Goal: Information Seeking & Learning: Learn about a topic

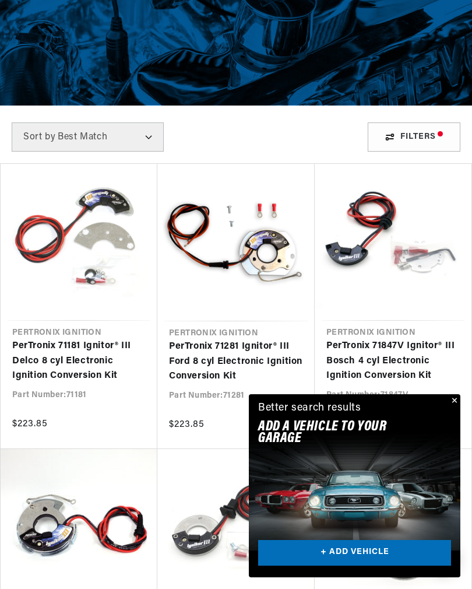
click at [457, 408] on button "Close" at bounding box center [454, 401] width 14 height 14
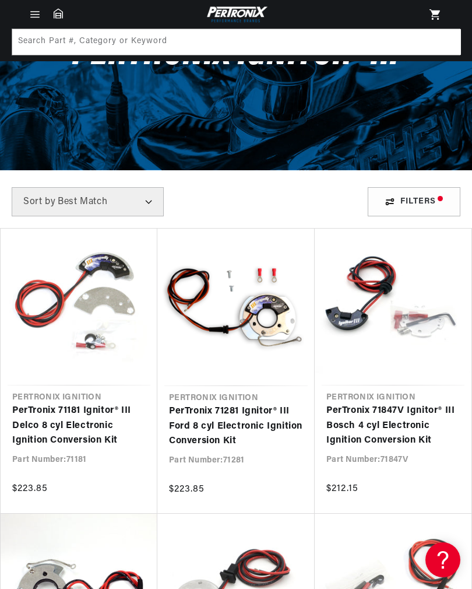
click at [43, 422] on link "PerTronix 71181 Ignitor® III Delco 8 cyl Electronic Ignition Conversion Kit" at bounding box center [79, 425] width 134 height 45
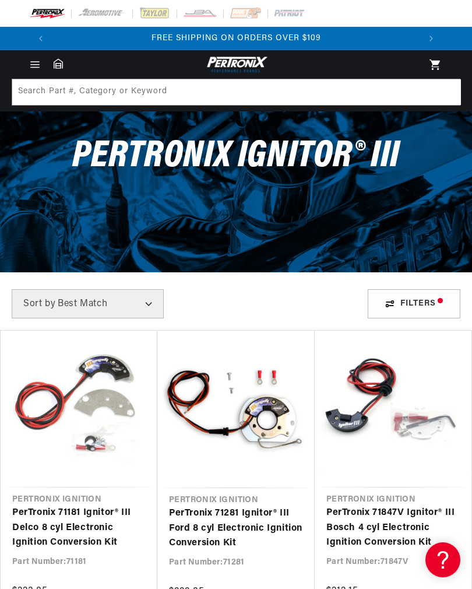
scroll to position [120, 0]
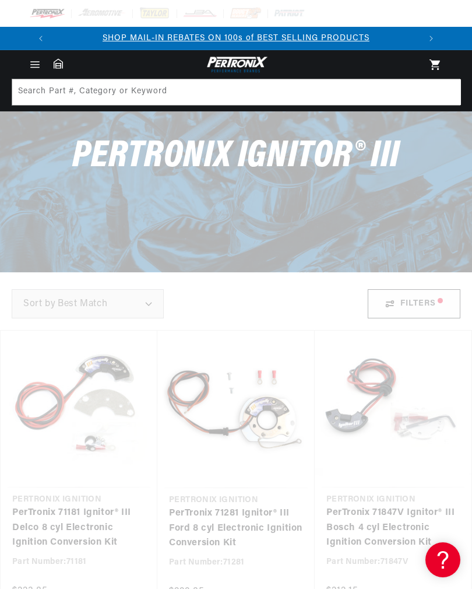
click at [33, 62] on icon "Menu" at bounding box center [35, 65] width 12 height 12
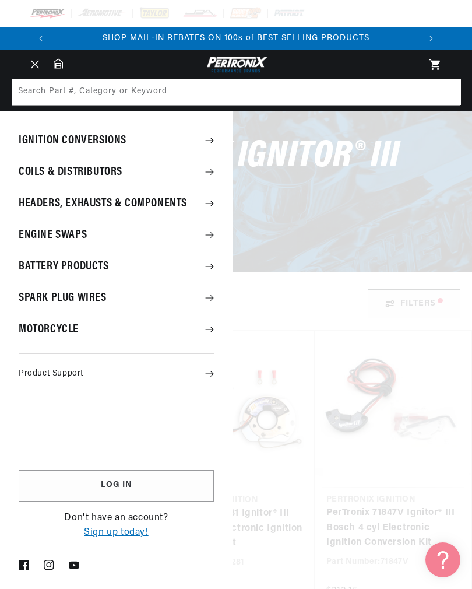
click at [40, 175] on summary "Coils & Distributors" at bounding box center [116, 172] width 233 height 30
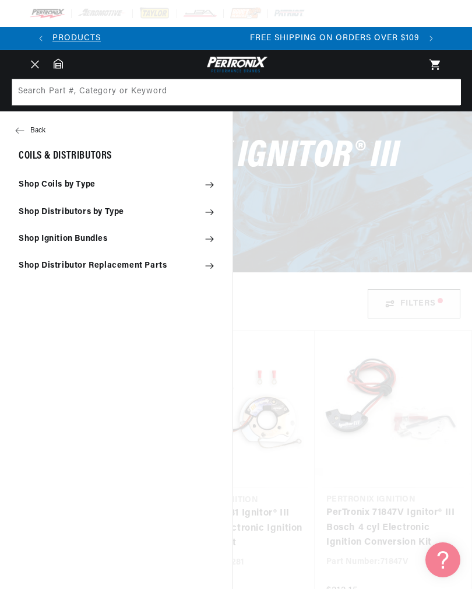
scroll to position [0, 367]
click at [56, 186] on summary "Shop Coils by Type" at bounding box center [116, 185] width 233 height 26
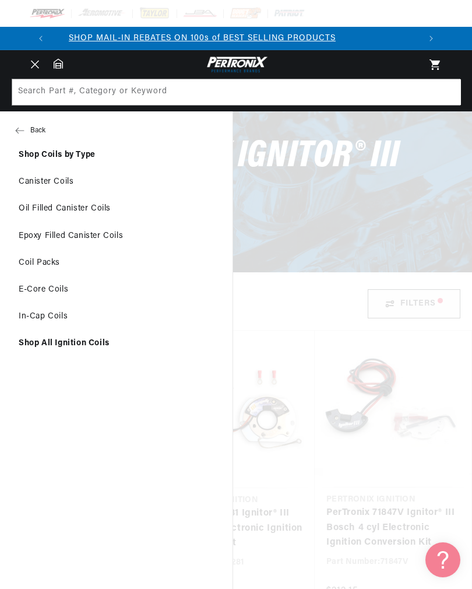
scroll to position [0, 0]
click at [50, 189] on link "Canister Coils" at bounding box center [116, 182] width 233 height 26
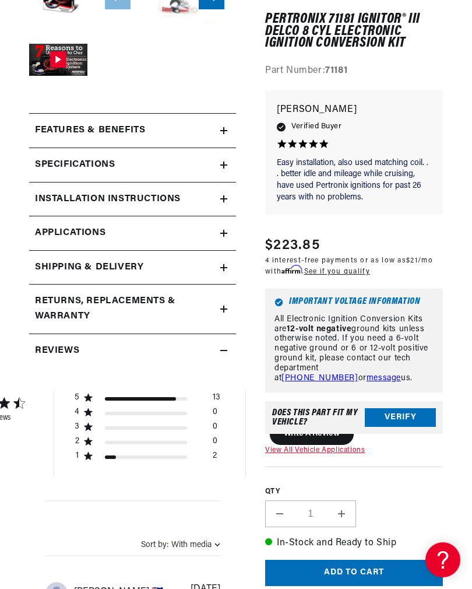
click at [70, 198] on h2 "Installation instructions" at bounding box center [108, 199] width 146 height 15
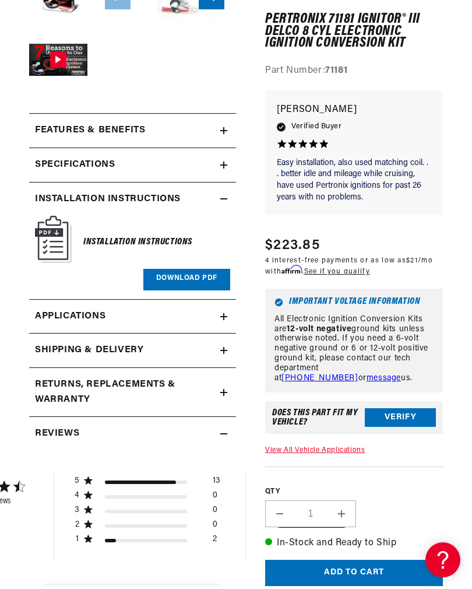
click at [173, 280] on link "Download PDF" at bounding box center [186, 280] width 87 height 22
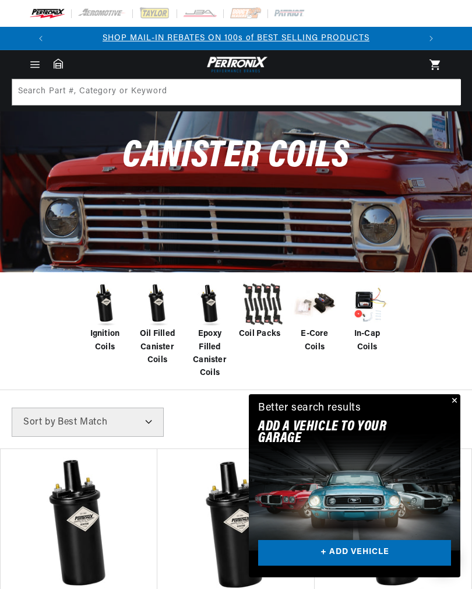
click at [108, 339] on span "Ignition Coils" at bounding box center [105, 341] width 47 height 26
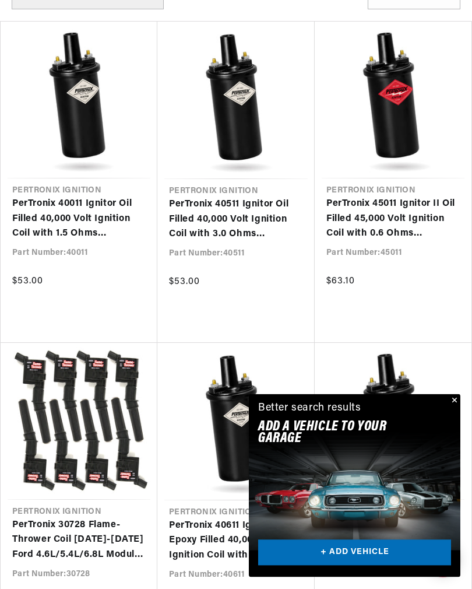
click at [455, 408] on button "Close" at bounding box center [454, 401] width 14 height 14
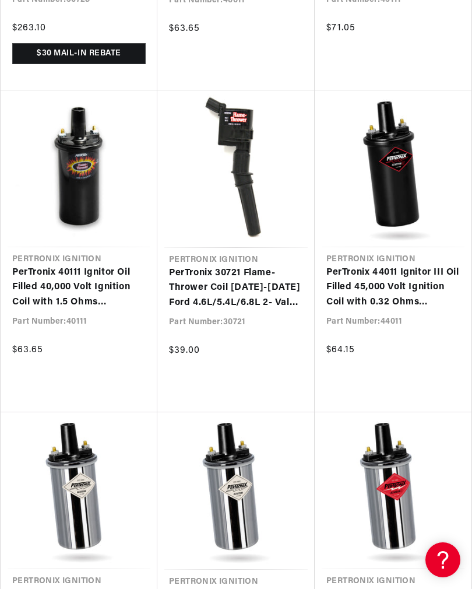
scroll to position [0, 367]
click at [405, 282] on link "PerTronix 44011 Ignitor III Oil Filled 45,000 Volt Ignition Coil with 0.32 Ohms…" at bounding box center [394, 287] width 134 height 45
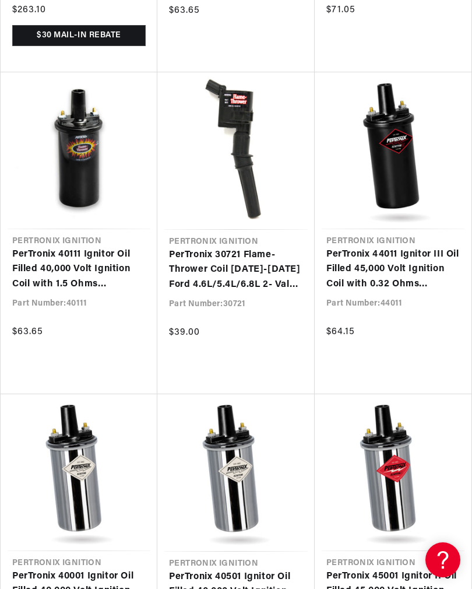
scroll to position [0, 0]
click at [44, 269] on link "PerTronix 40111 Ignitor Oil Filled 40,000 Volt Ignition Coil with 1.5 Ohms Resi…" at bounding box center [79, 269] width 134 height 45
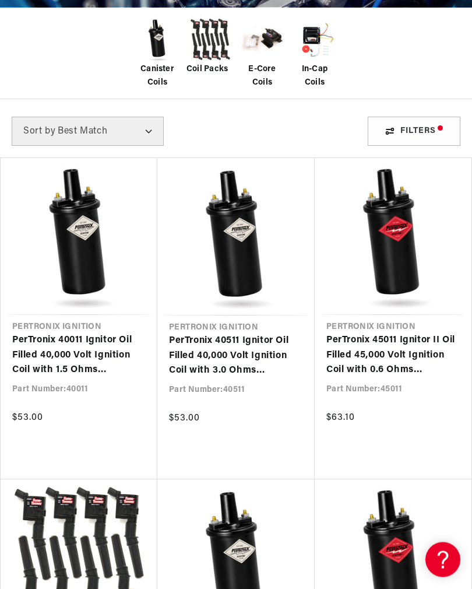
scroll to position [265, 0]
click at [211, 347] on link "PerTronix 40511 Ignitor Oil Filled 40,000 Volt Ignition Coil with 3.0 Ohms Resi…" at bounding box center [236, 356] width 134 height 45
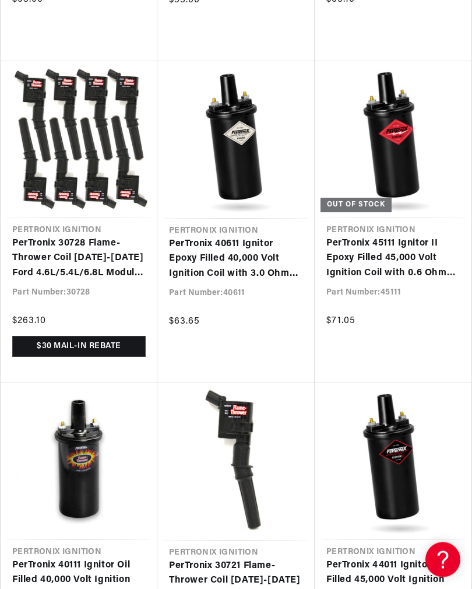
scroll to position [0, 0]
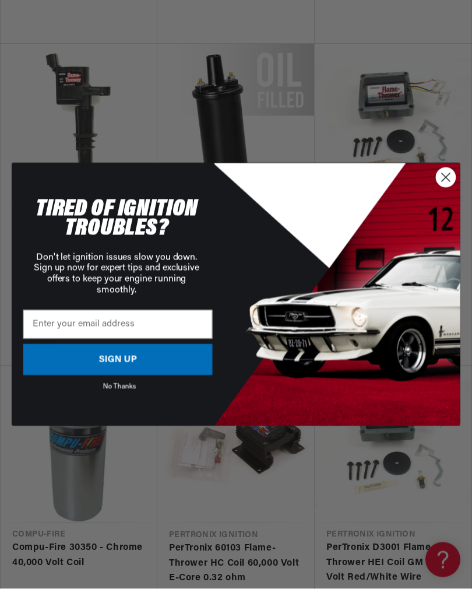
scroll to position [1987, 0]
click at [444, 187] on circle "Close dialog" at bounding box center [445, 177] width 19 height 19
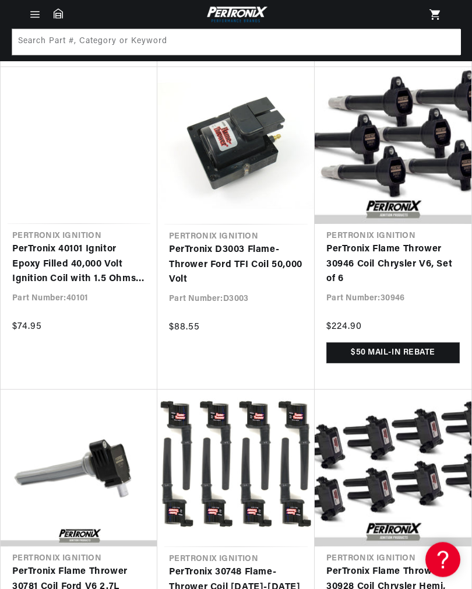
scroll to position [4862, 0]
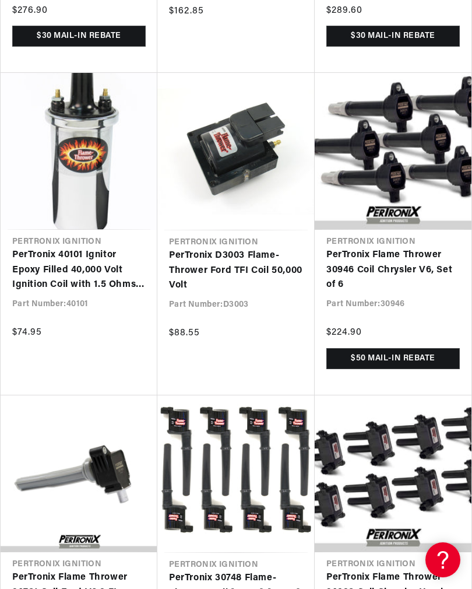
scroll to position [0, 367]
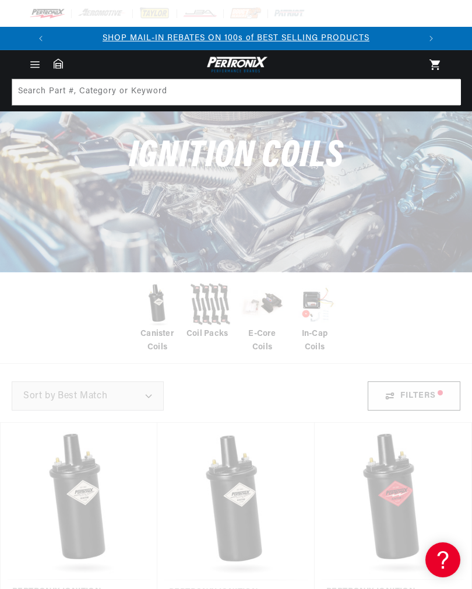
click at [30, 68] on icon "Menu" at bounding box center [35, 65] width 12 height 12
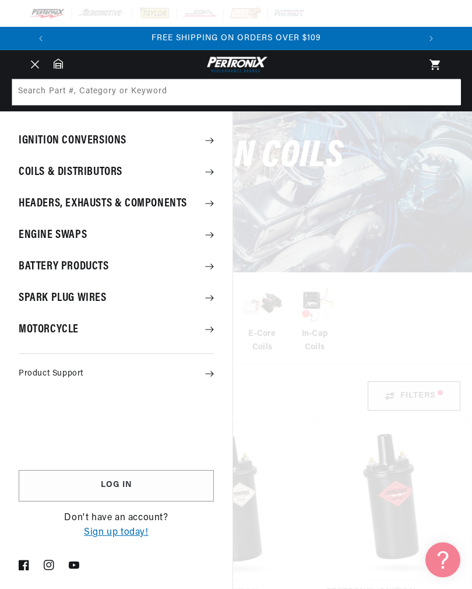
click at [55, 177] on summary "Coils & Distributors" at bounding box center [116, 172] width 233 height 30
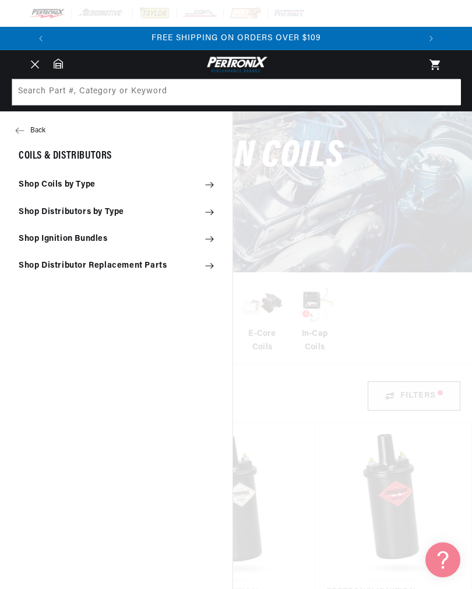
click at [30, 214] on summary "Shop Distributors by Type" at bounding box center [116, 212] width 233 height 26
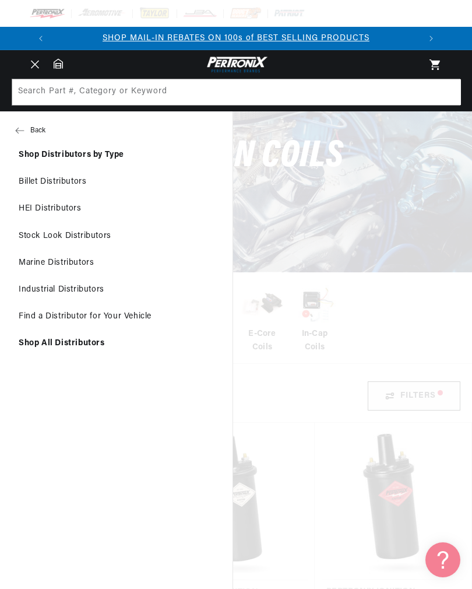
click at [47, 185] on link "Billet Distributors" at bounding box center [116, 182] width 233 height 26
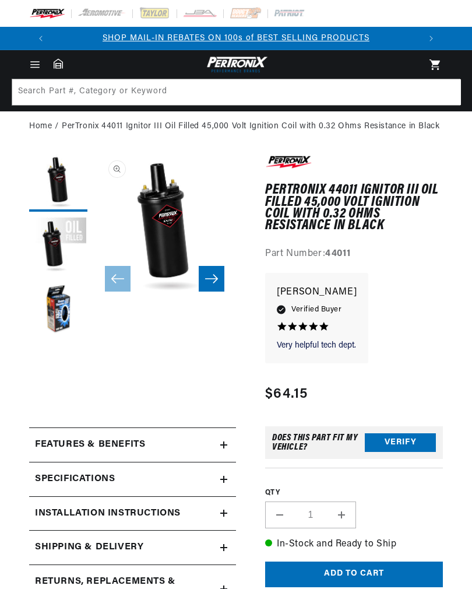
click at [214, 282] on icon "Slide right" at bounding box center [211, 279] width 13 height 9
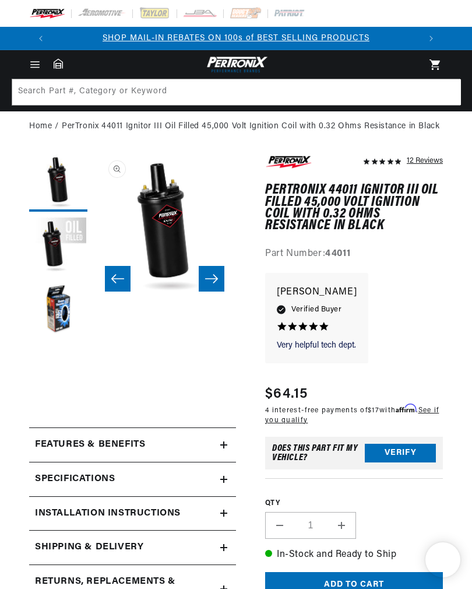
click at [211, 280] on icon "Slide right" at bounding box center [212, 279] width 14 height 12
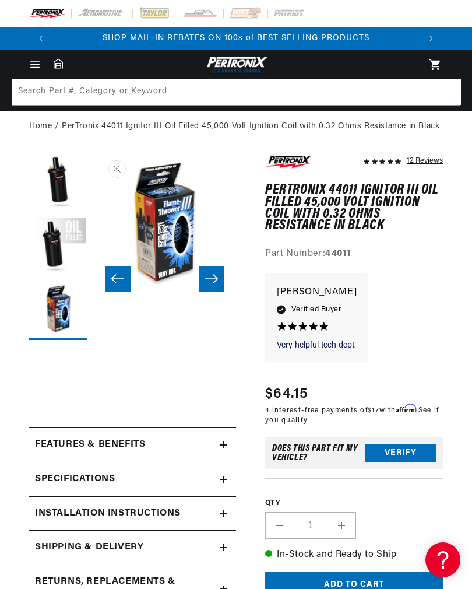
click at [209, 280] on icon "Slide right" at bounding box center [212, 279] width 14 height 12
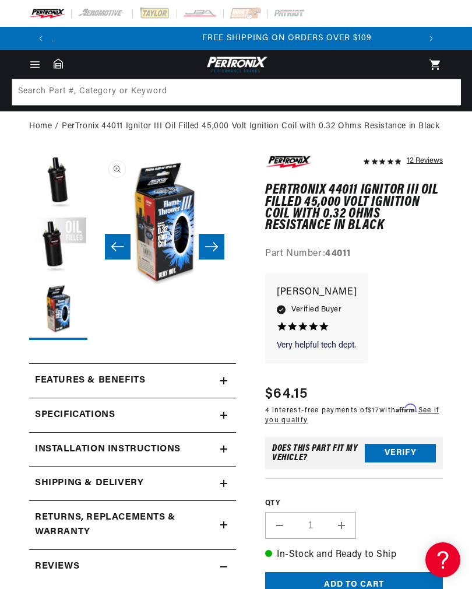
scroll to position [0, 367]
click at [55, 382] on h2 "Features & Benefits" at bounding box center [90, 380] width 110 height 15
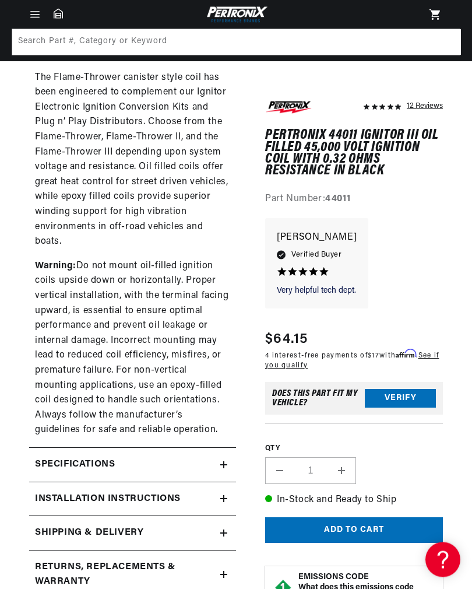
scroll to position [642, 0]
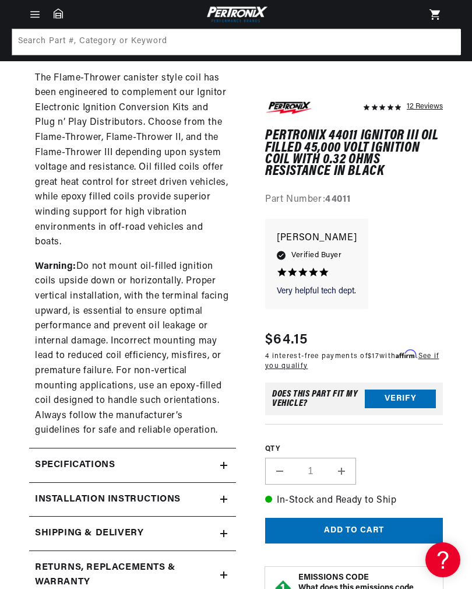
click at [58, 458] on h2 "Specifications" at bounding box center [75, 465] width 80 height 15
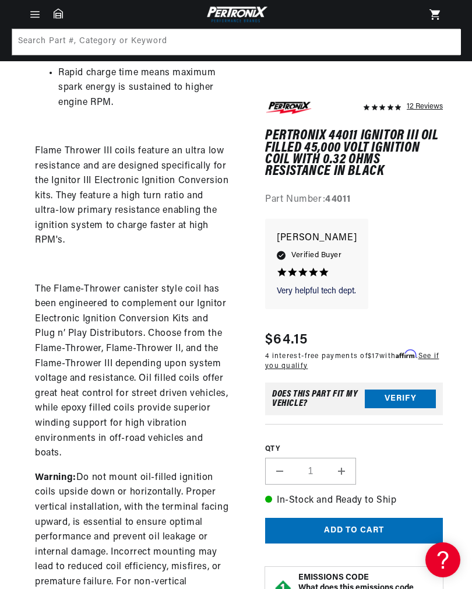
scroll to position [429, 0]
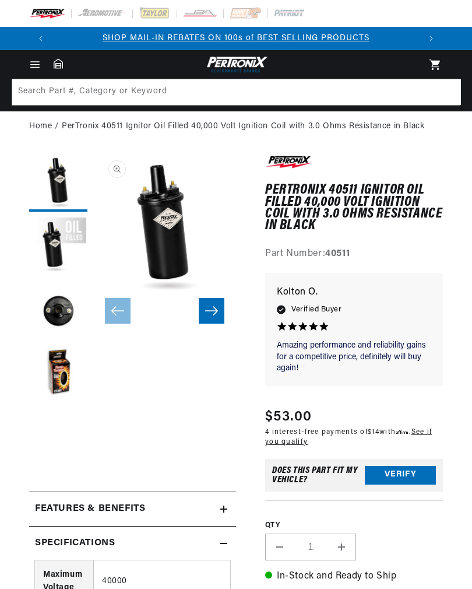
scroll to position [32, 0]
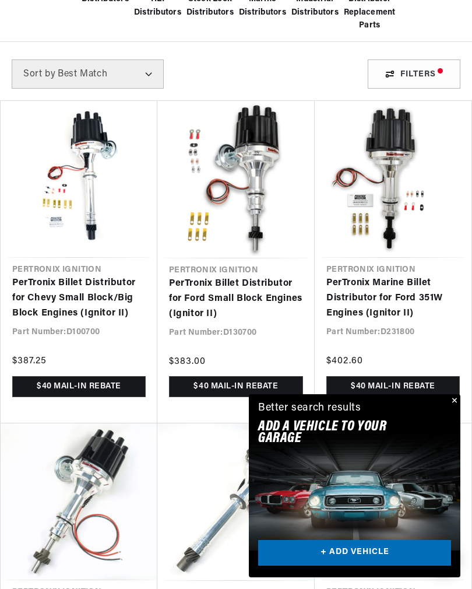
click at [456, 408] on button "Close" at bounding box center [454, 401] width 14 height 14
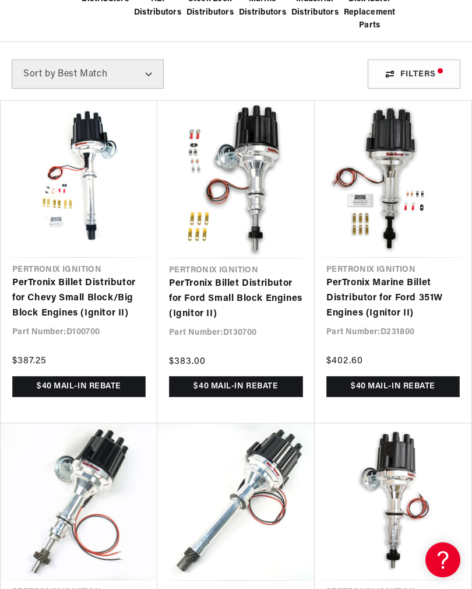
scroll to position [0, 367]
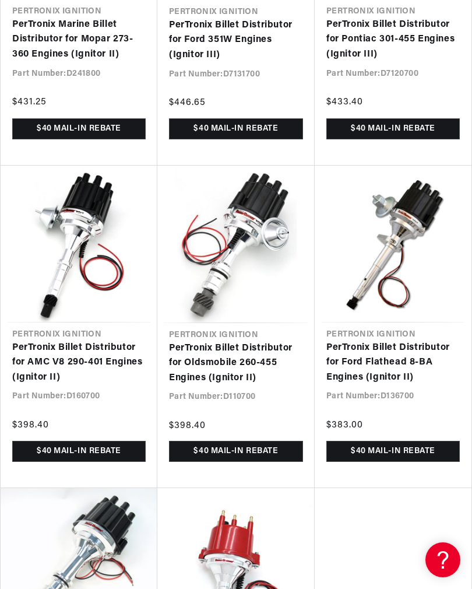
scroll to position [2213, 0]
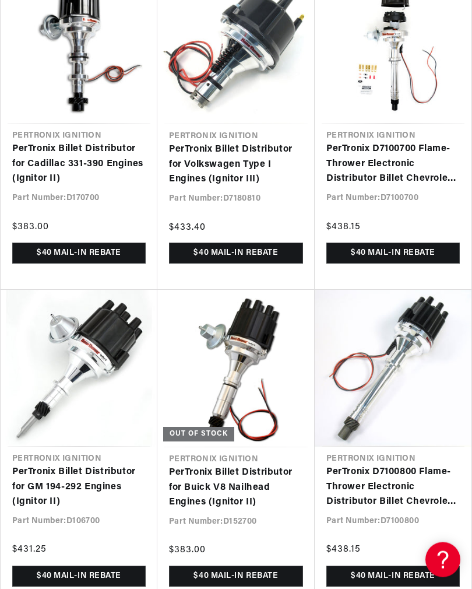
scroll to position [0, 367]
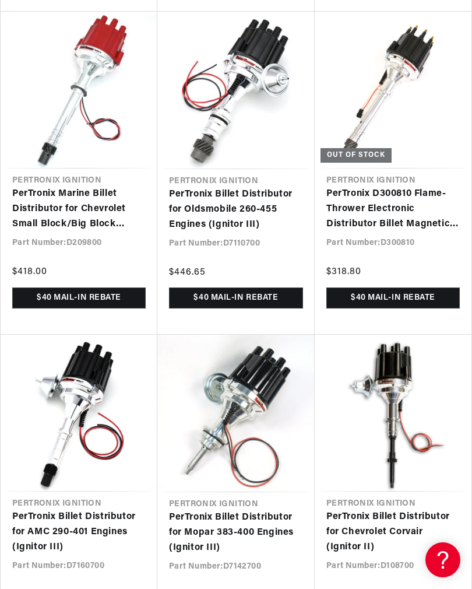
scroll to position [0, 367]
click at [216, 195] on link "PerTronix Billet Distributor for Oldsmobile 260-455 Engines (Ignitor III)" at bounding box center [236, 209] width 134 height 45
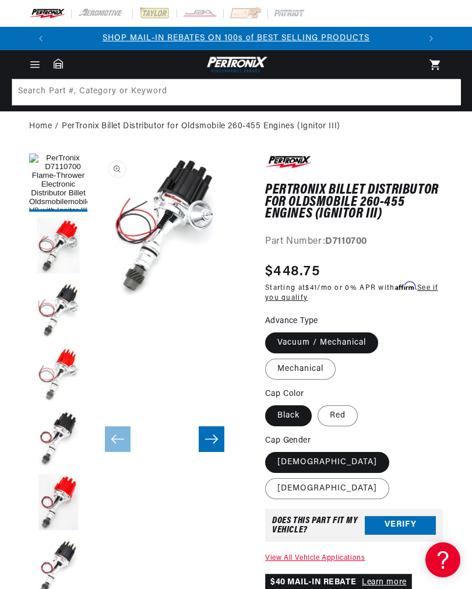
click at [354, 478] on label "Male" at bounding box center [327, 488] width 124 height 21
click at [395, 450] on input "Male" at bounding box center [395, 450] width 1 height 1
radio input "true"
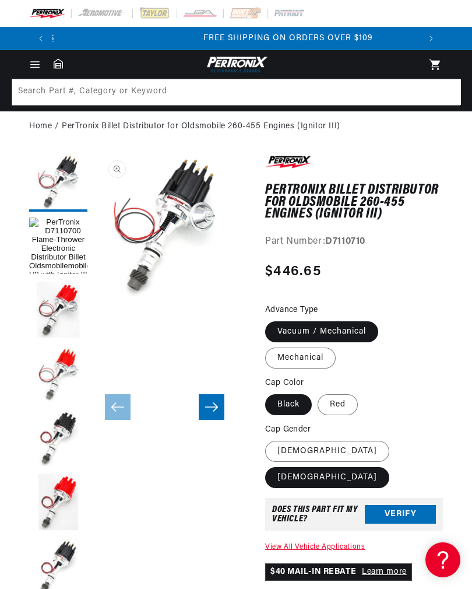
scroll to position [0, 367]
click at [297, 455] on label "Female" at bounding box center [327, 451] width 124 height 21
click at [269, 439] on input "Female" at bounding box center [268, 438] width 1 height 1
radio input "true"
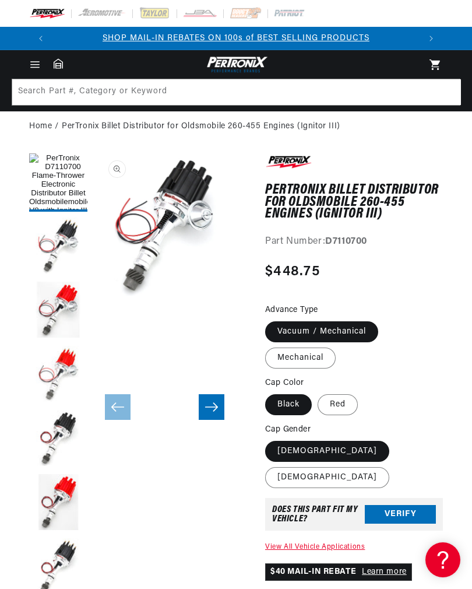
click at [351, 467] on label "Male" at bounding box center [327, 477] width 124 height 21
click at [395, 439] on input "Male" at bounding box center [395, 438] width 1 height 1
radio input "true"
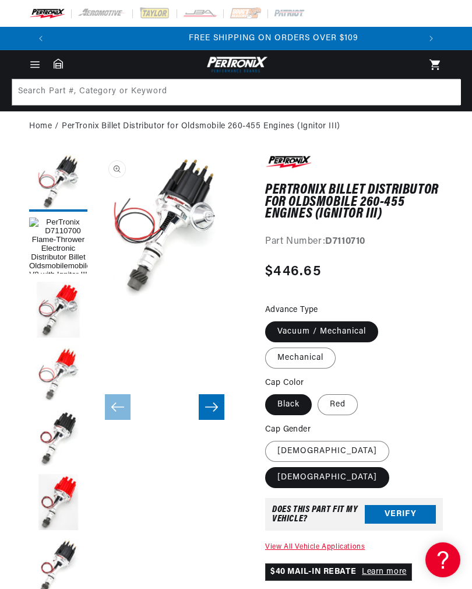
scroll to position [0, 367]
click at [93, 296] on button "Open media 3 in modal" at bounding box center [93, 296] width 0 height 0
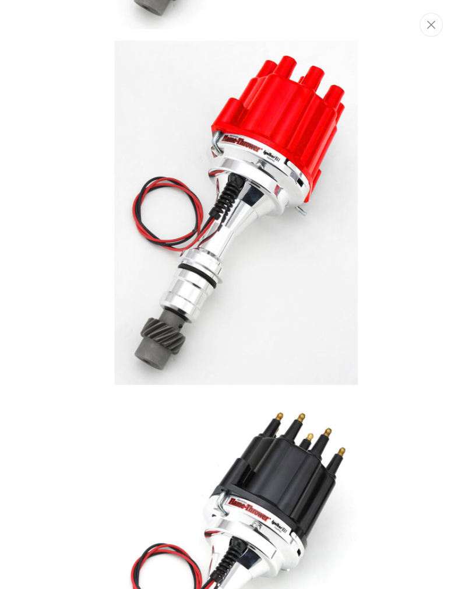
click at [436, 24] on button "Close" at bounding box center [431, 25] width 23 height 24
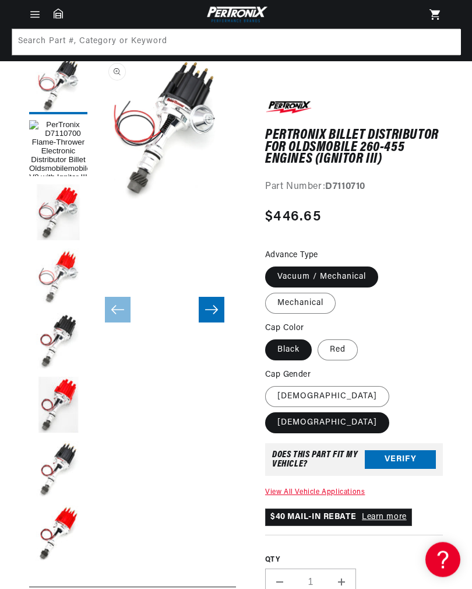
scroll to position [87, 0]
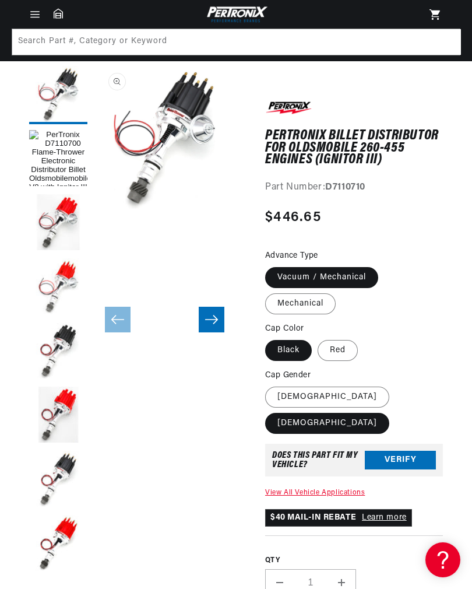
click at [209, 321] on icon "Slide right" at bounding box center [212, 320] width 14 height 12
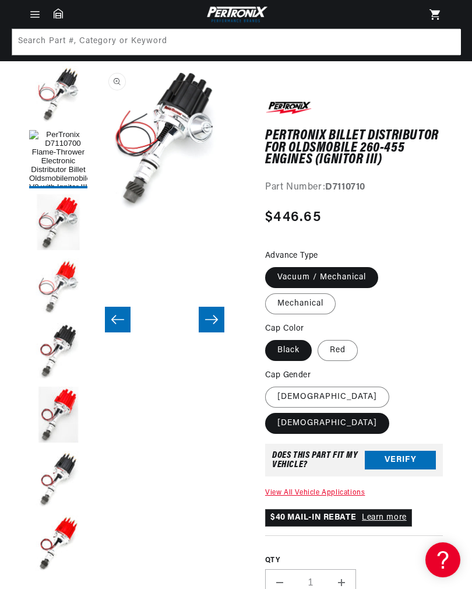
click at [208, 321] on icon "Slide right" at bounding box center [212, 320] width 14 height 12
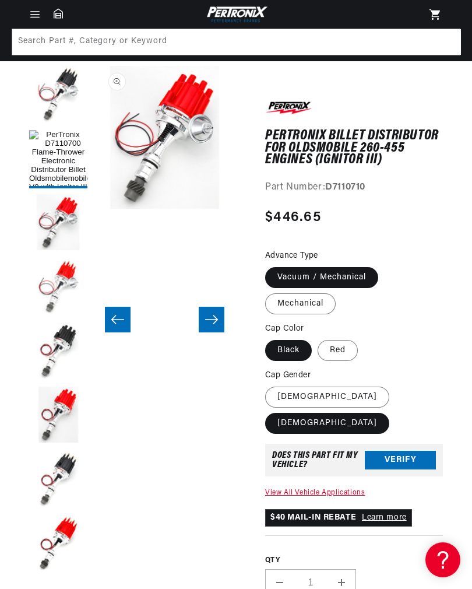
click at [208, 322] on icon "Slide right" at bounding box center [212, 320] width 14 height 12
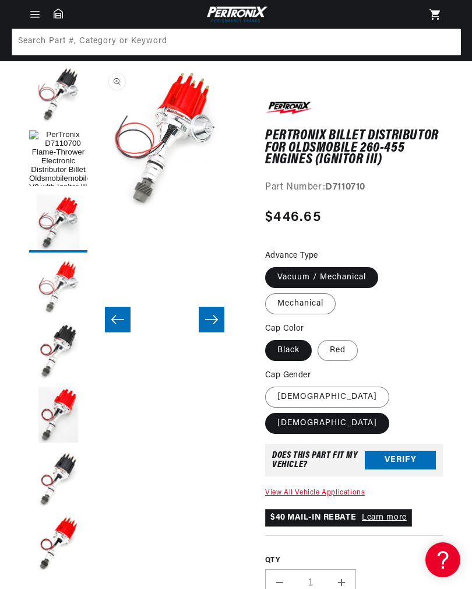
click at [209, 323] on icon "Slide right" at bounding box center [212, 320] width 14 height 12
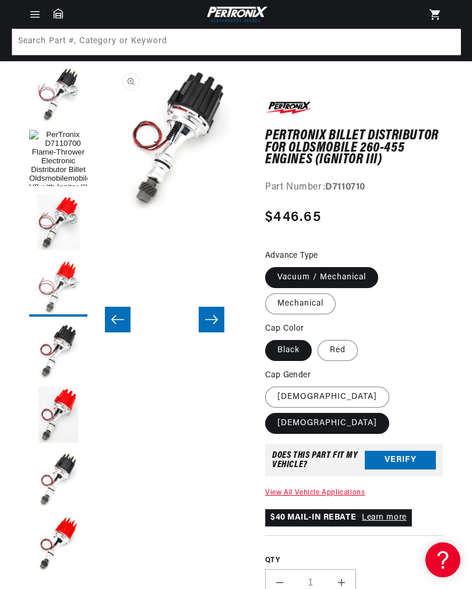
scroll to position [0, 571]
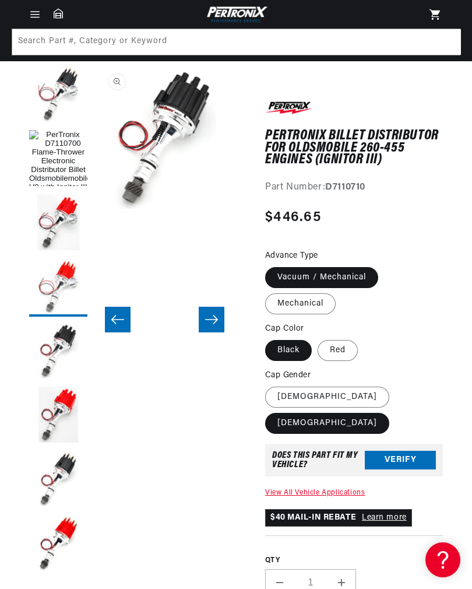
click at [209, 323] on icon "Slide right" at bounding box center [212, 320] width 14 height 12
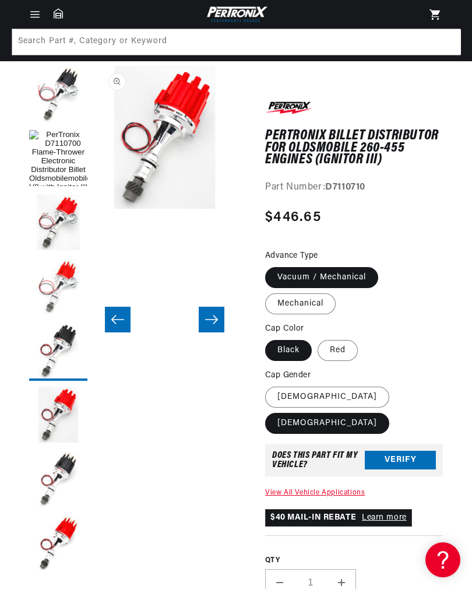
click at [207, 322] on icon "Slide right" at bounding box center [212, 320] width 14 height 12
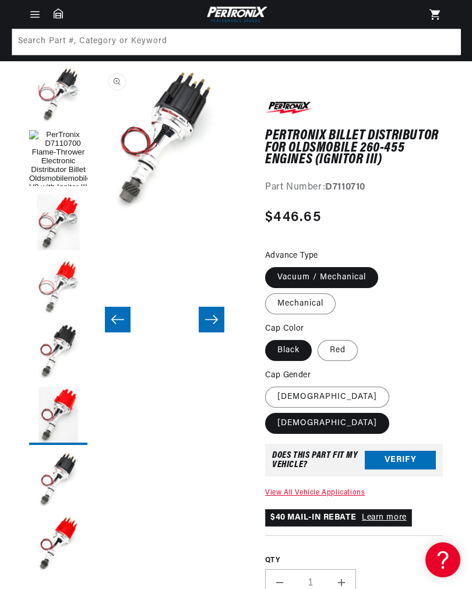
click at [206, 322] on icon "Slide right" at bounding box center [212, 320] width 14 height 12
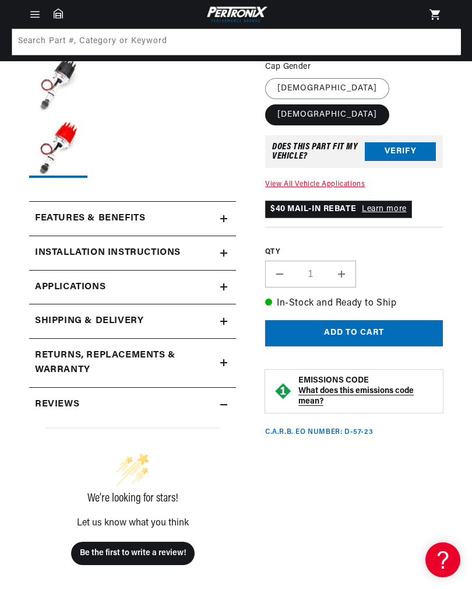
scroll to position [0, 0]
click at [81, 221] on h2 "Features & Benefits" at bounding box center [90, 218] width 110 height 15
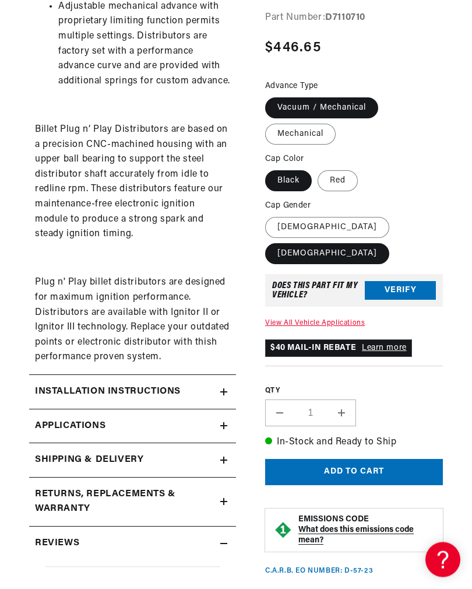
scroll to position [0, 367]
click at [56, 538] on summary "Reviews" at bounding box center [132, 544] width 207 height 34
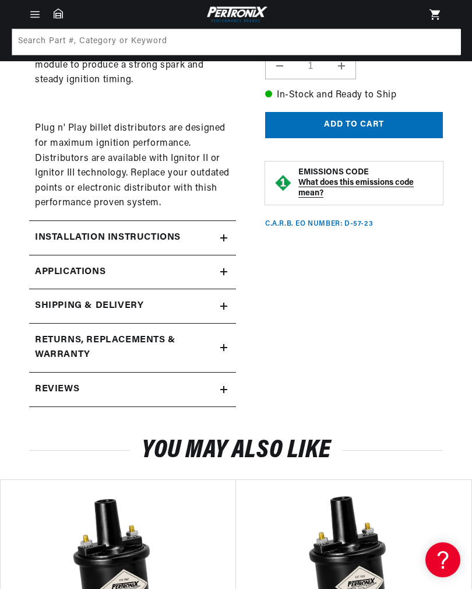
scroll to position [1104, 0]
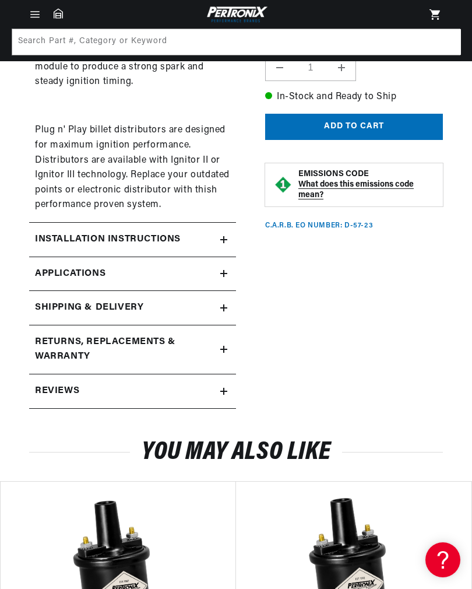
click at [67, 232] on h2 "Installation instructions" at bounding box center [108, 239] width 146 height 15
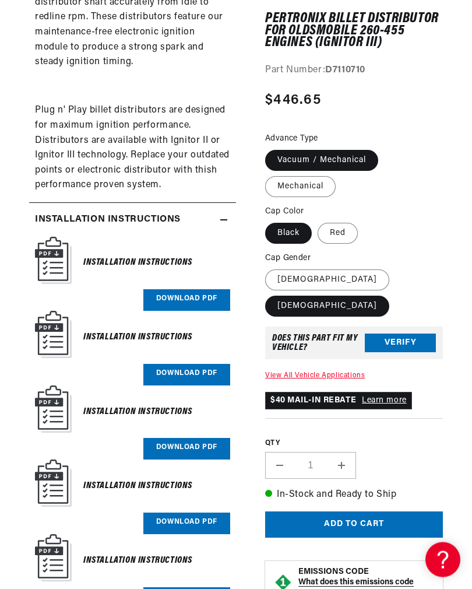
scroll to position [1126, 0]
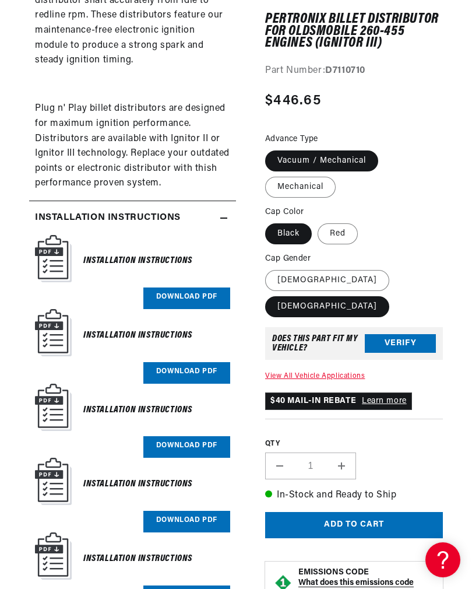
click at [180, 362] on link "Download PDF" at bounding box center [186, 373] width 87 height 22
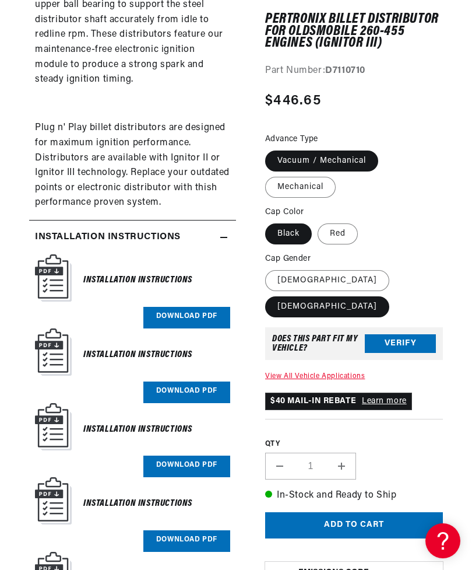
scroll to position [1125, 0]
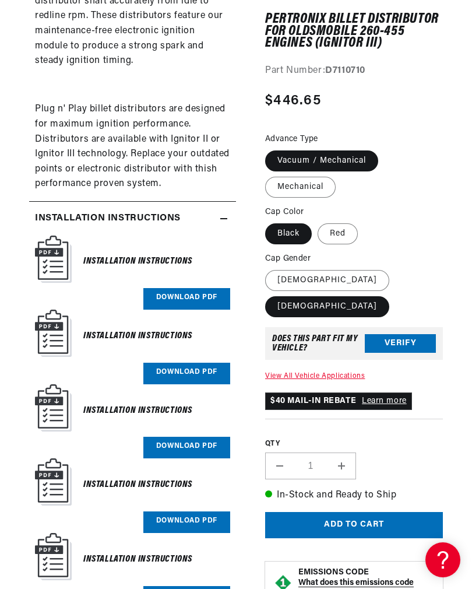
click at [170, 288] on link "Download PDF" at bounding box center [186, 299] width 87 height 22
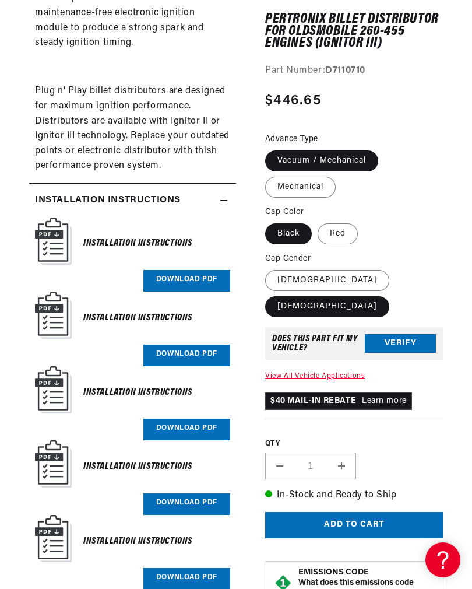
scroll to position [1166, 0]
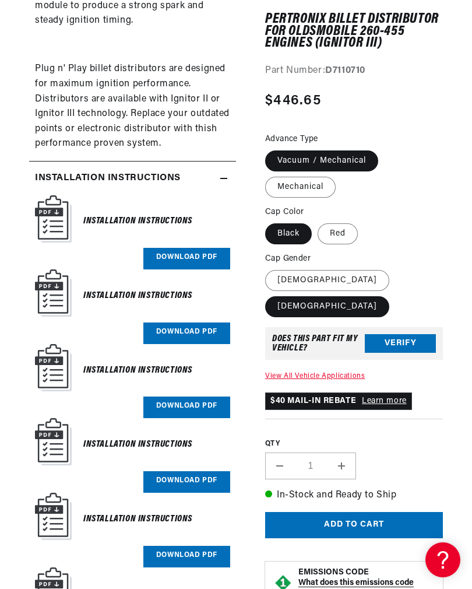
click at [184, 398] on link "Download PDF" at bounding box center [186, 408] width 87 height 22
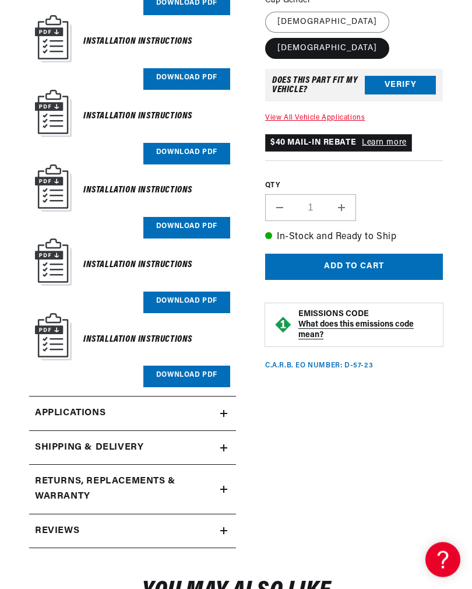
scroll to position [1574, 0]
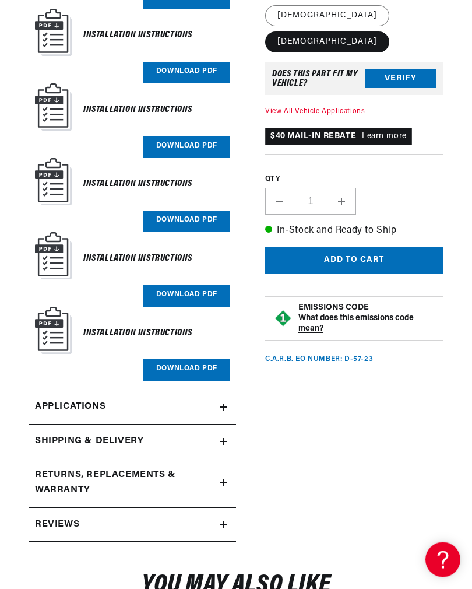
click at [62, 400] on span "Applications" at bounding box center [70, 407] width 71 height 15
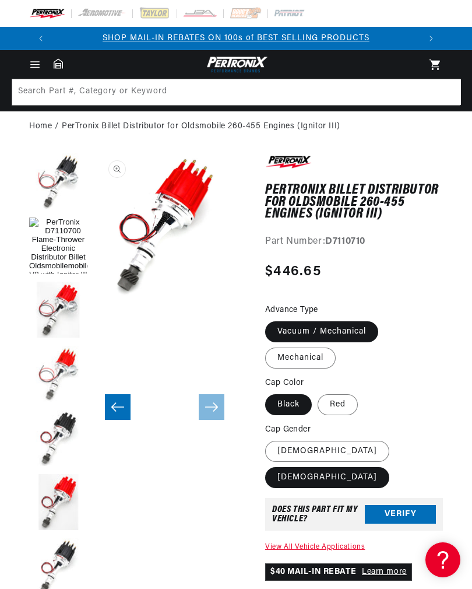
click at [204, 14] on img at bounding box center [200, 13] width 35 height 13
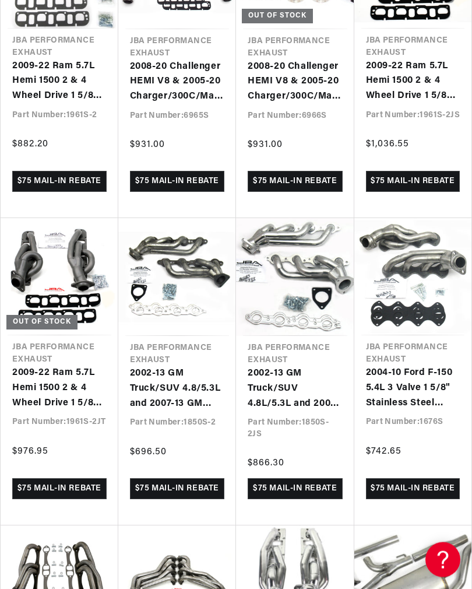
scroll to position [0, 367]
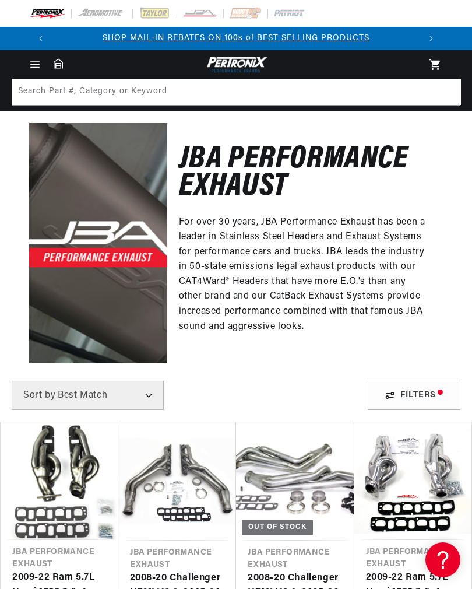
click at [106, 14] on img at bounding box center [103, 13] width 50 height 13
